Goal: Task Accomplishment & Management: Complete application form

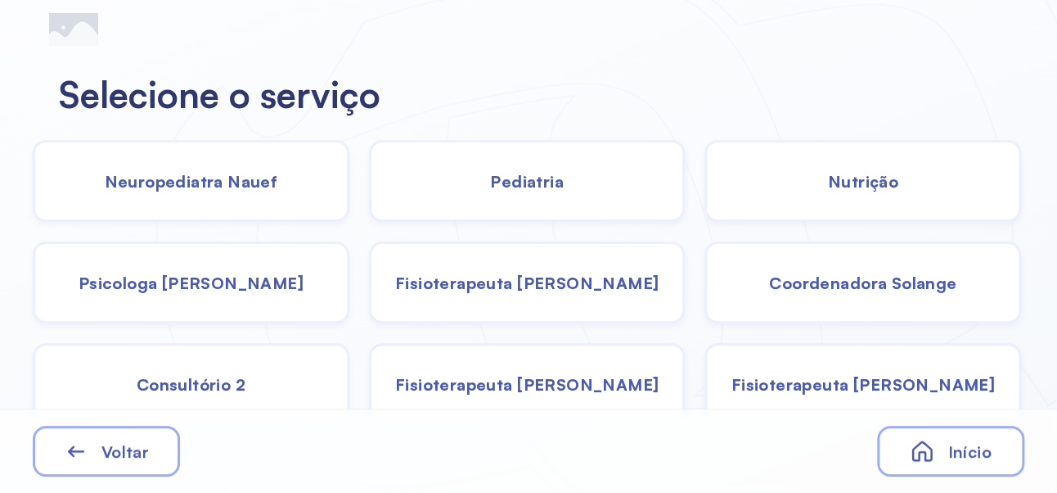
click at [578, 198] on div "Pediatria" at bounding box center [527, 181] width 317 height 82
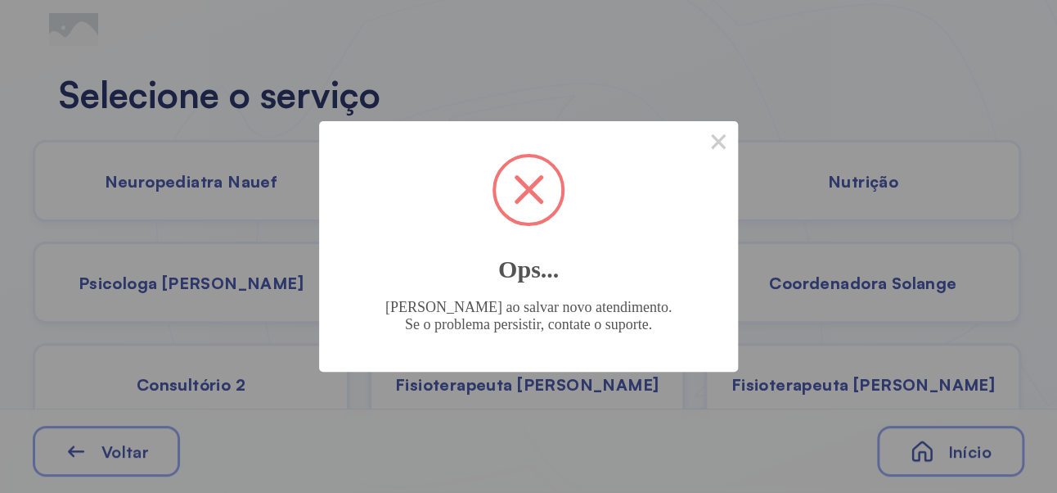
click at [730, 152] on button "×" at bounding box center [718, 140] width 39 height 39
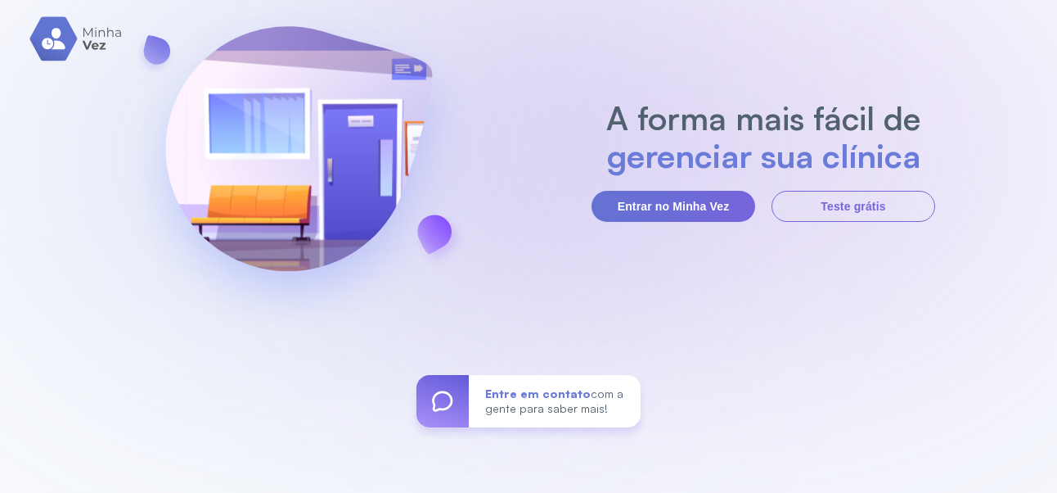
click at [667, 222] on button "Entrar no Minha Vez" at bounding box center [674, 206] width 164 height 31
click at [669, 222] on button "Entrar no Minha Vez" at bounding box center [674, 206] width 164 height 31
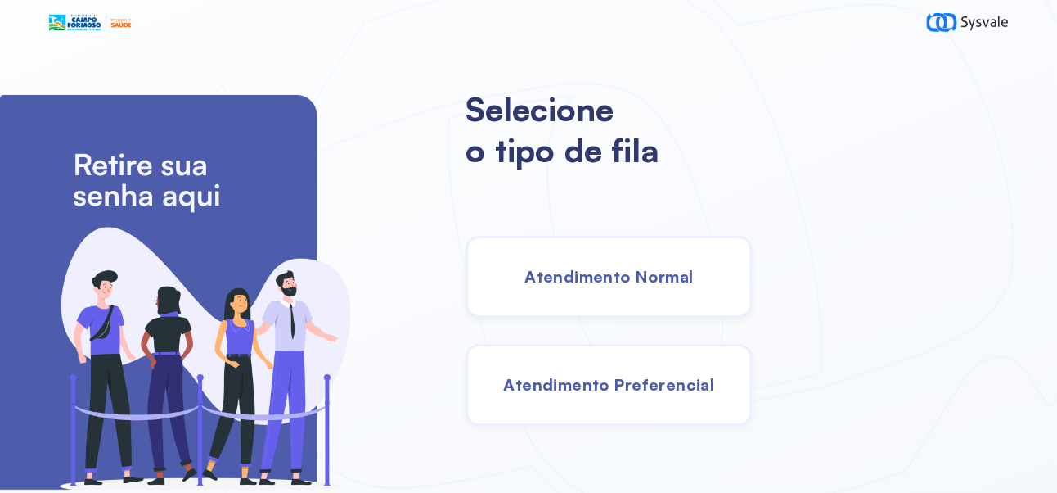
click at [681, 306] on div "Atendimento Normal" at bounding box center [609, 277] width 286 height 82
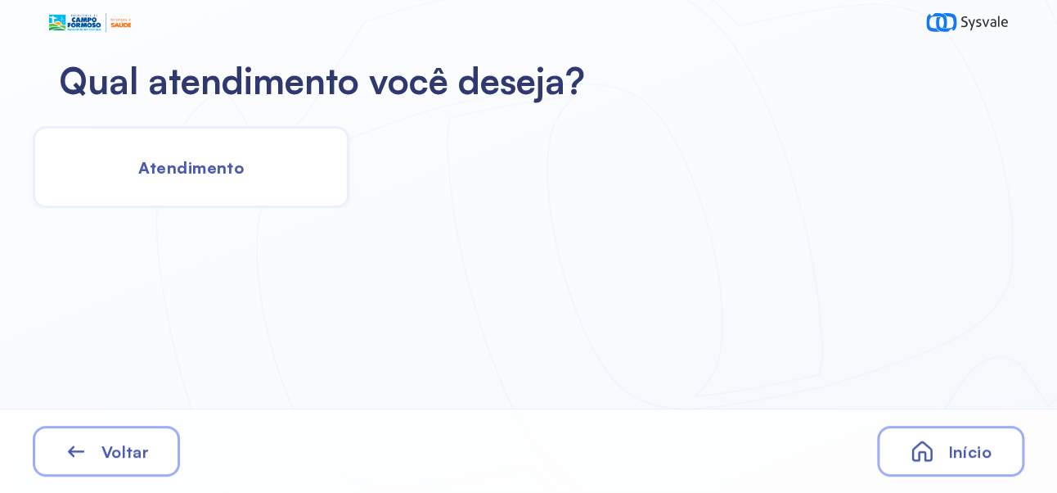
click at [224, 159] on span "Atendimento" at bounding box center [191, 167] width 106 height 20
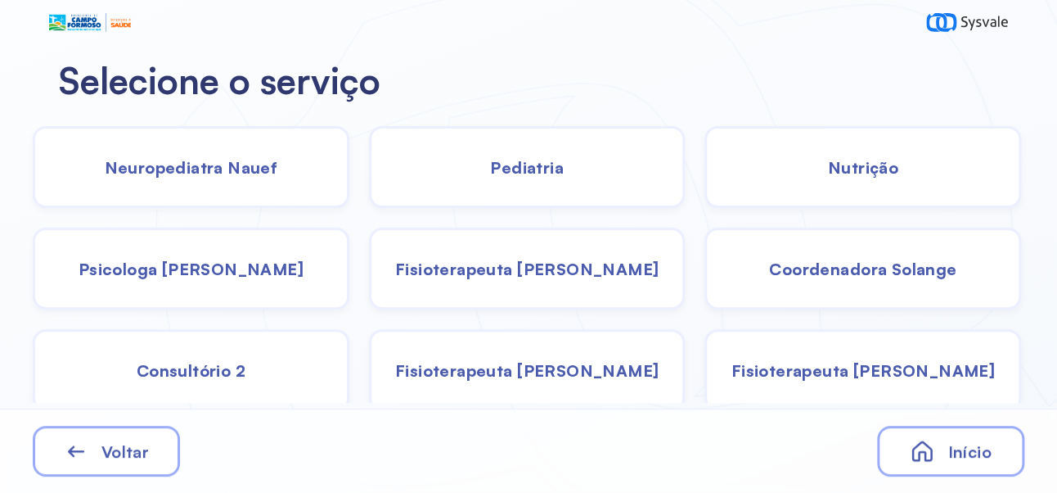
click at [549, 181] on div "Pediatria" at bounding box center [527, 167] width 317 height 82
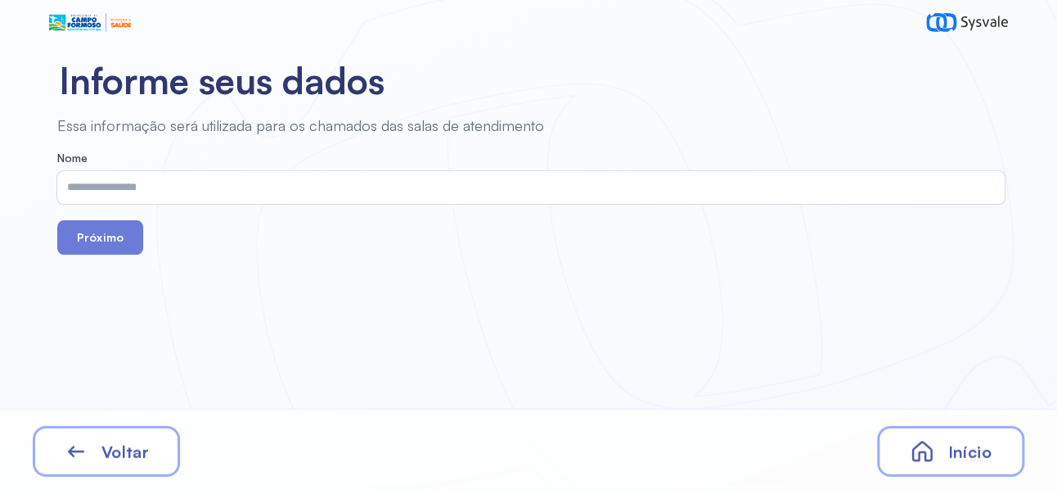
click at [469, 187] on input "text" at bounding box center [527, 187] width 941 height 33
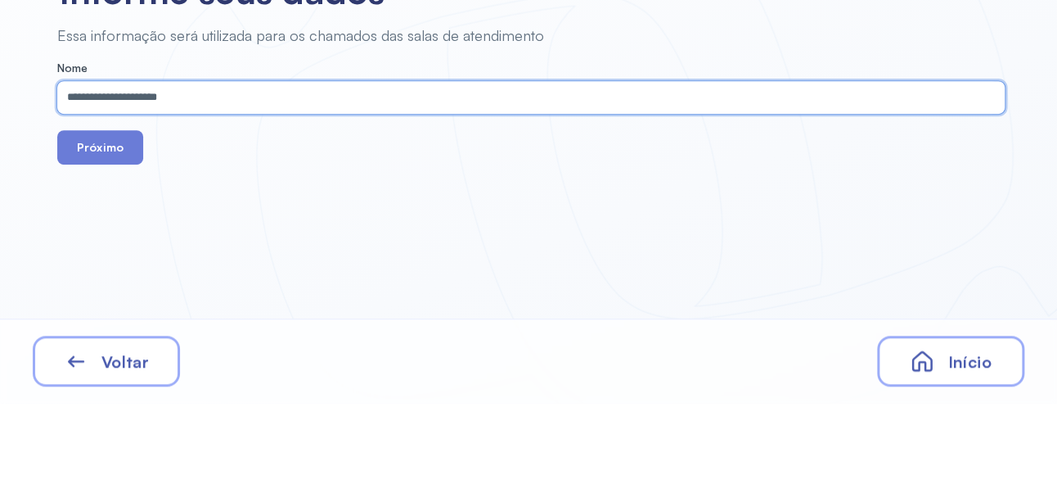
type input "**********"
click at [111, 244] on button "Próximo" at bounding box center [100, 237] width 86 height 34
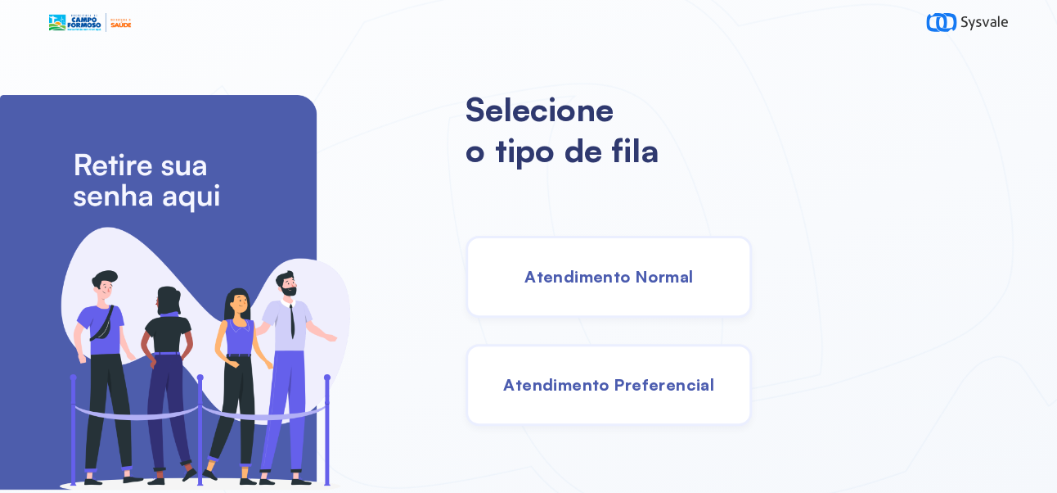
click at [655, 286] on span "Atendimento Normal" at bounding box center [609, 276] width 169 height 20
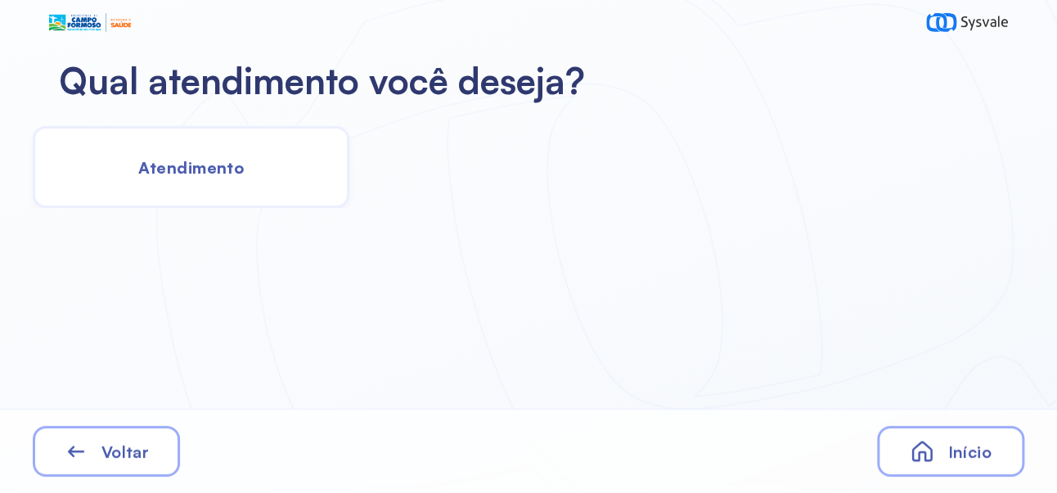
click at [200, 166] on span "Atendimento" at bounding box center [191, 167] width 106 height 20
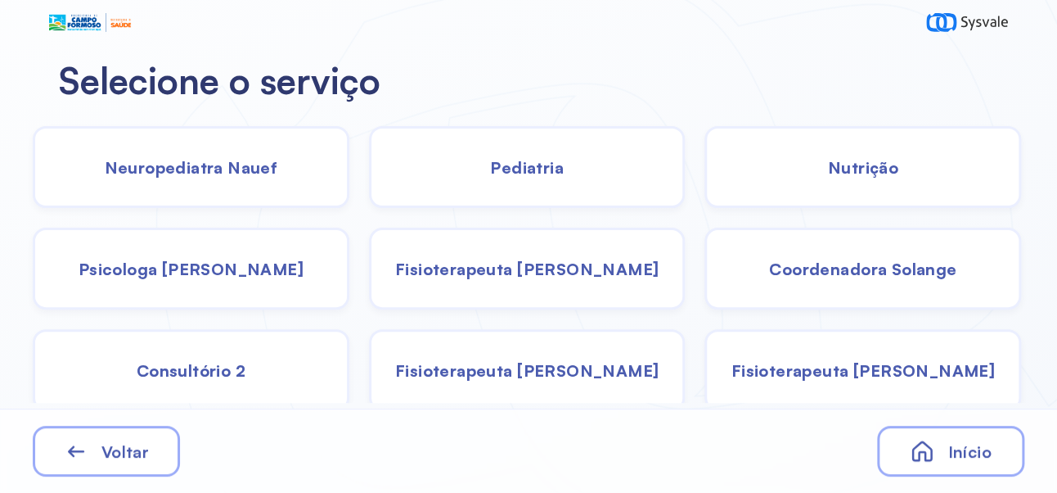
click at [883, 157] on span "Nutrição" at bounding box center [863, 167] width 70 height 20
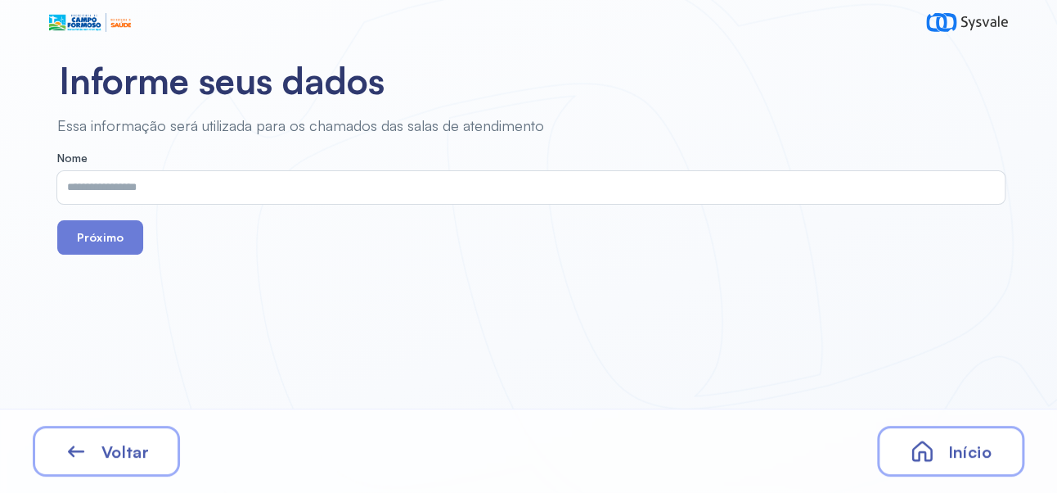
click at [245, 172] on input "text" at bounding box center [527, 187] width 941 height 33
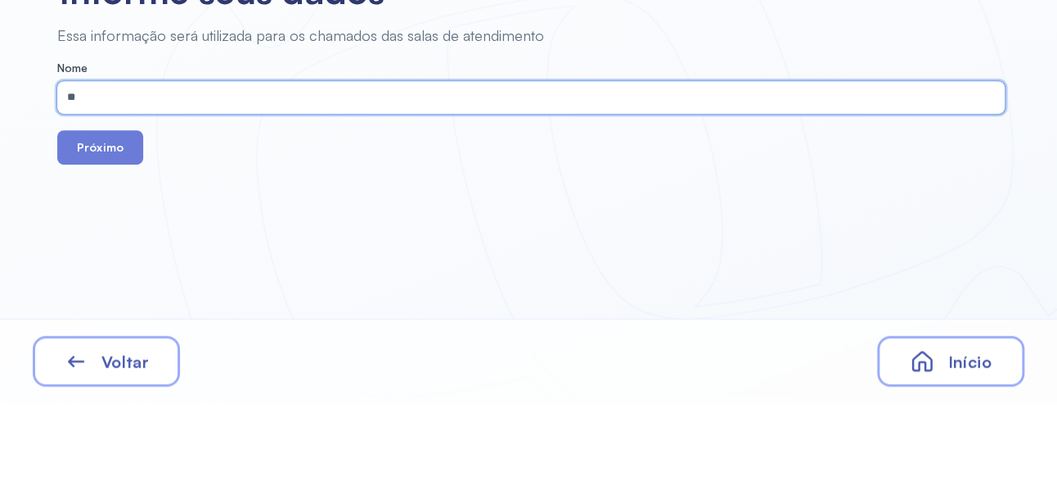
type input "**"
click at [57, 220] on button "Próximo" at bounding box center [100, 237] width 86 height 34
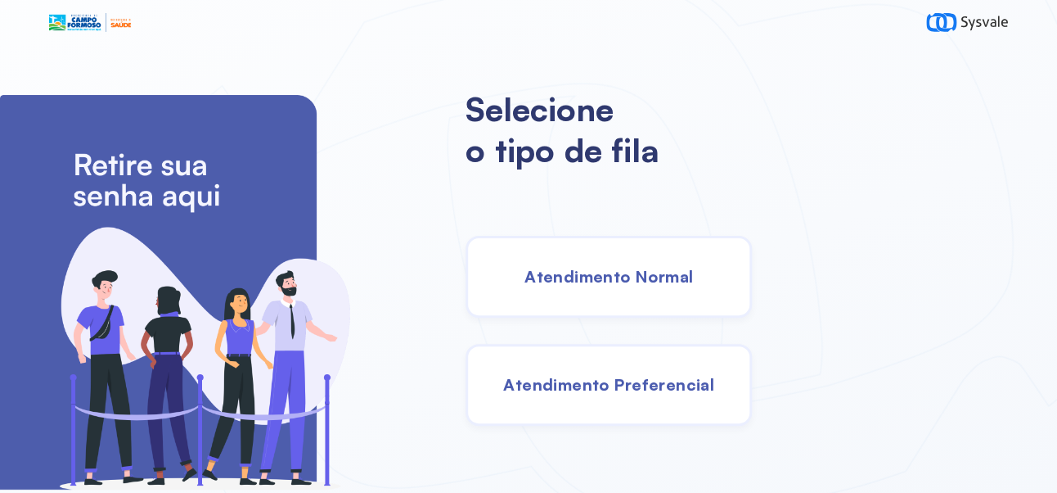
click at [710, 306] on div "Atendimento Normal" at bounding box center [609, 277] width 286 height 82
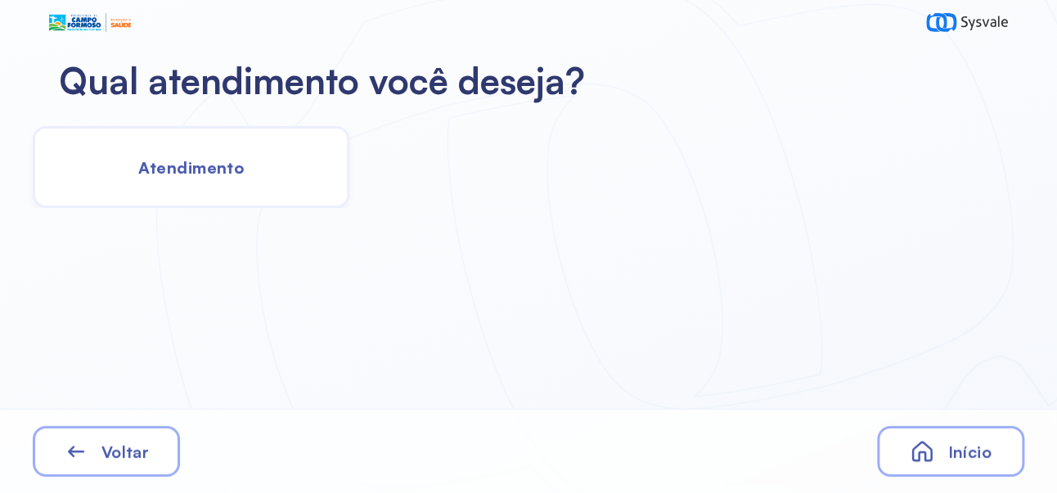
click at [190, 187] on div "Atendimento" at bounding box center [191, 167] width 317 height 82
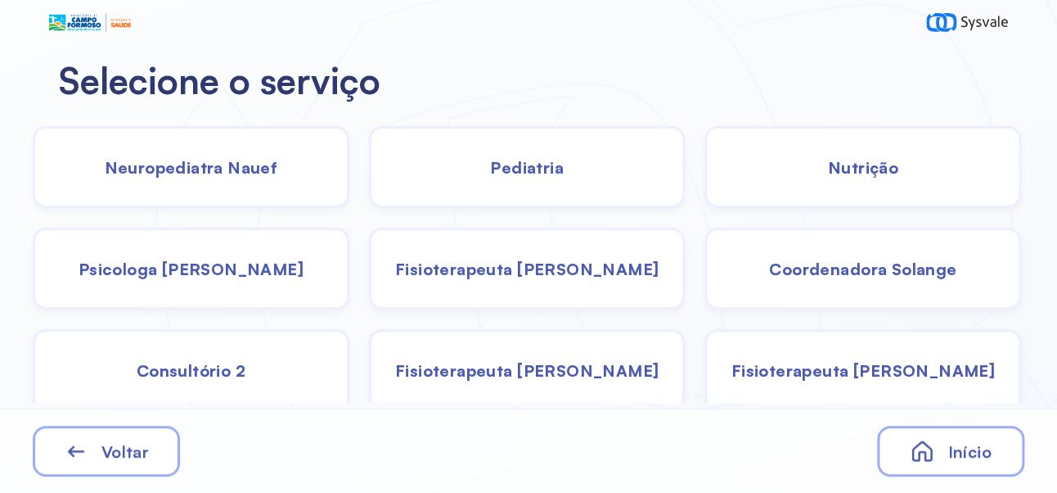
click at [874, 172] on span "Nutrição" at bounding box center [863, 167] width 70 height 20
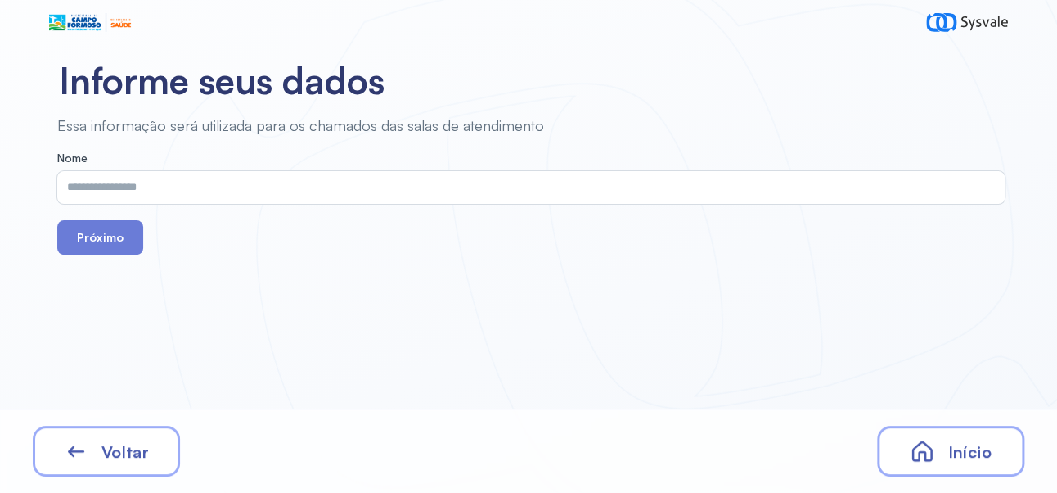
click at [474, 191] on input "text" at bounding box center [527, 187] width 941 height 33
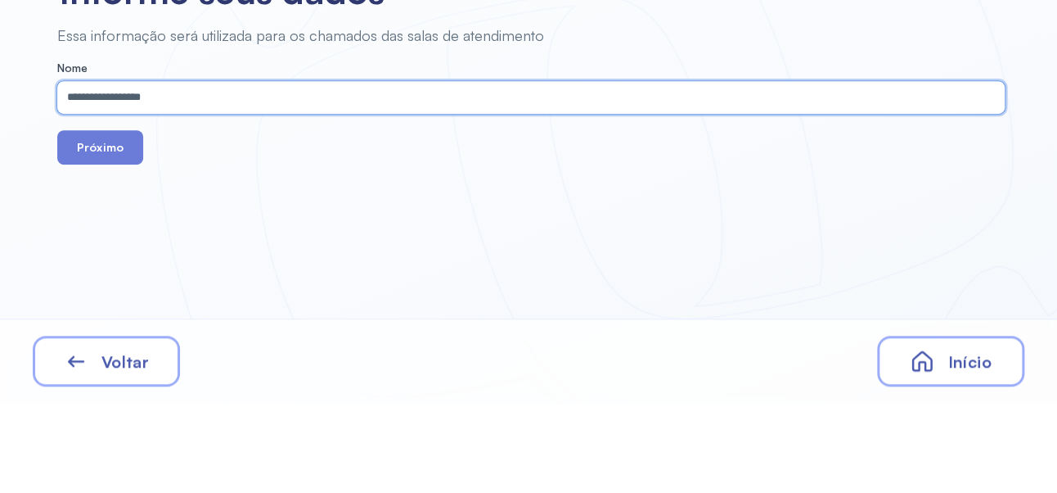
type input "**********"
click at [115, 247] on button "Próximo" at bounding box center [100, 237] width 86 height 34
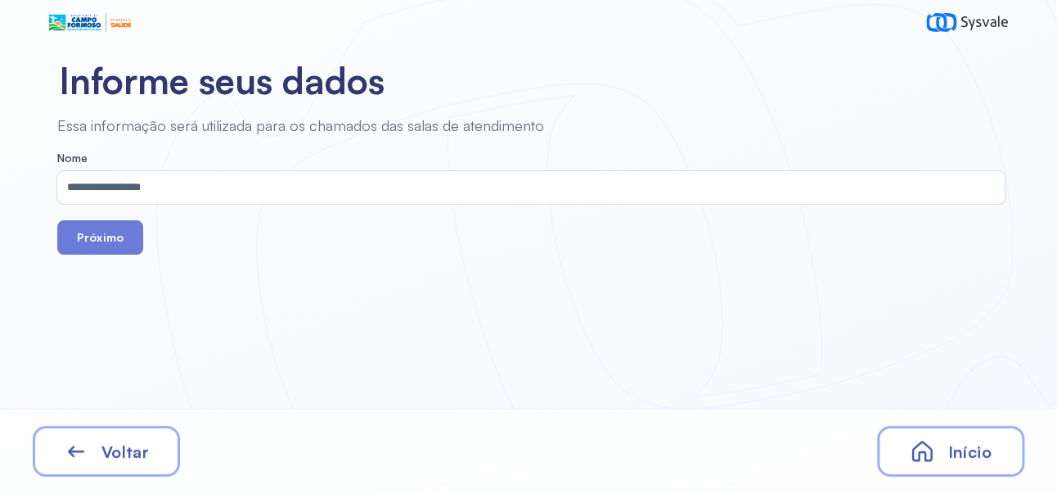
click at [124, 246] on button "Próximo" at bounding box center [100, 237] width 86 height 34
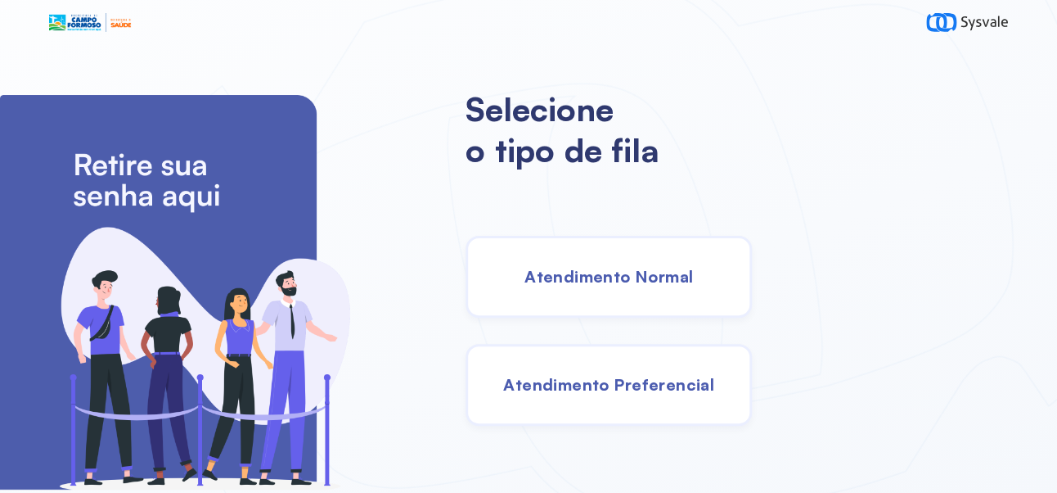
click at [662, 264] on div "Atendimento Normal" at bounding box center [609, 277] width 286 height 82
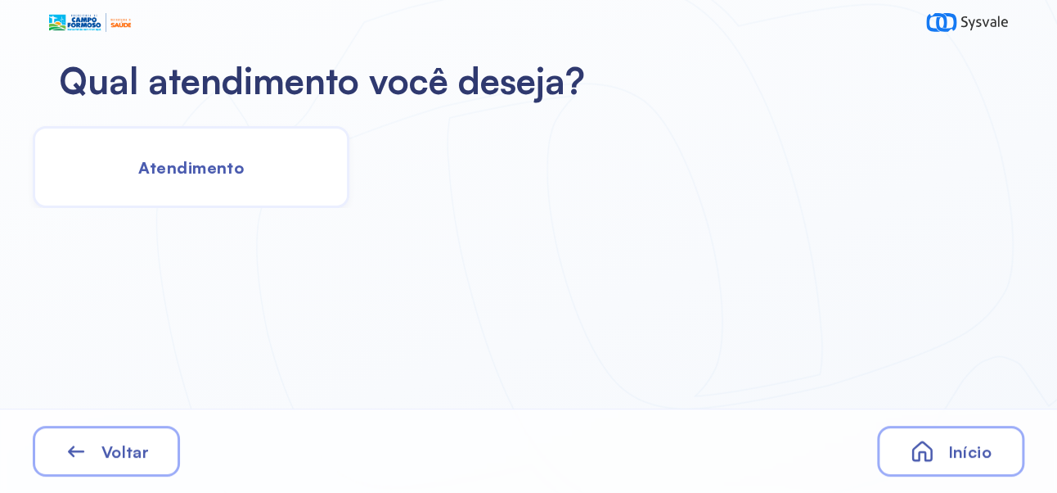
click at [219, 160] on span "Atendimento" at bounding box center [191, 167] width 106 height 20
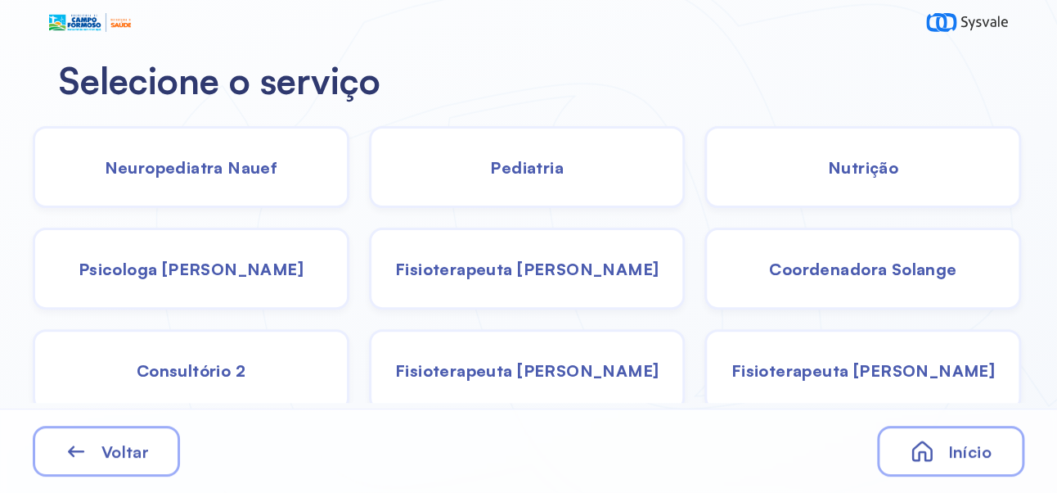
click at [551, 155] on div "Pediatria" at bounding box center [527, 167] width 317 height 82
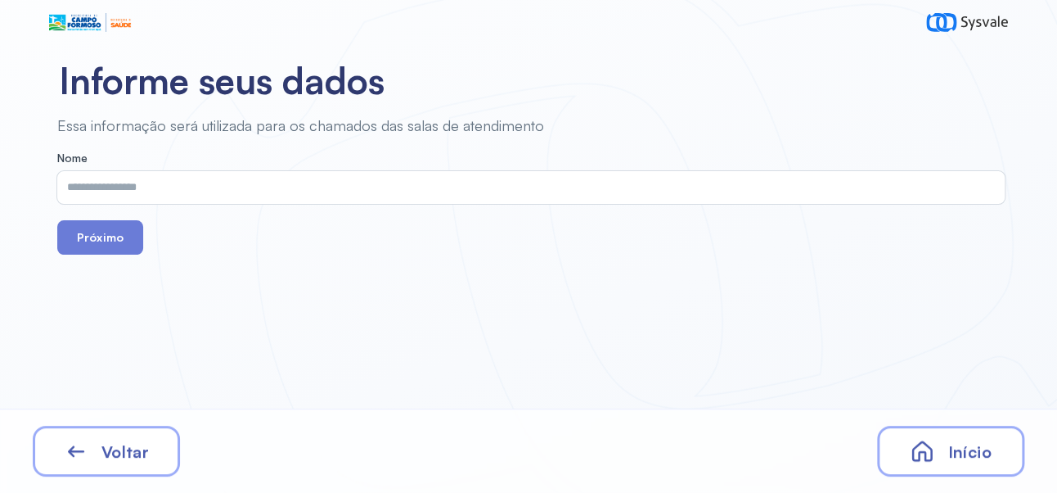
click at [446, 189] on input "text" at bounding box center [527, 187] width 941 height 33
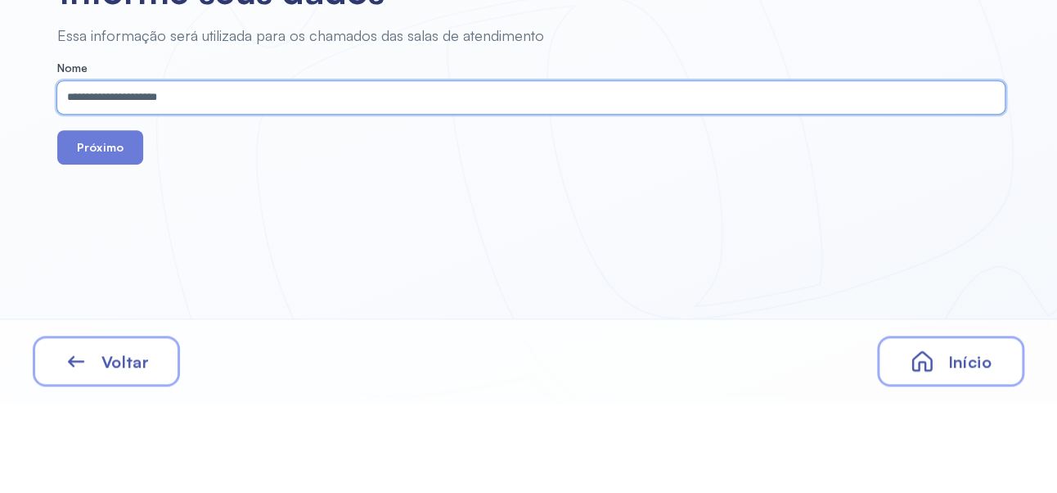
type input "**********"
click at [106, 241] on button "Próximo" at bounding box center [100, 237] width 86 height 34
